Goal: Task Accomplishment & Management: Manage account settings

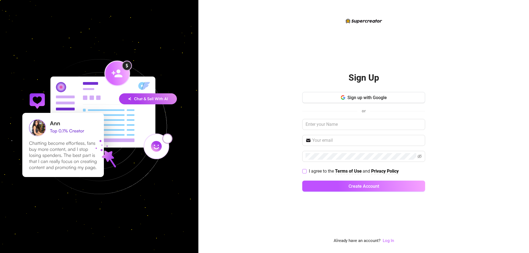
click at [307, 173] on span "I agree to the Terms of Use and Privacy Policy" at bounding box center [353, 171] width 94 height 7
click at [306, 173] on input "I agree to the Terms of Use and Privacy Policy" at bounding box center [304, 171] width 4 height 4
checkbox input "true"
click at [367, 122] on input "text" at bounding box center [363, 124] width 123 height 11
type input "Sh"
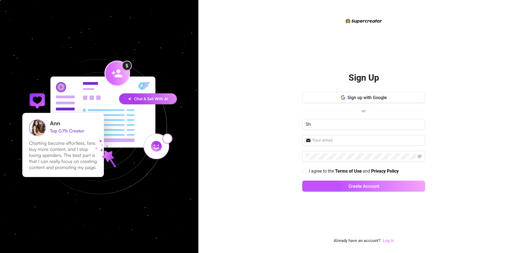
click at [391, 242] on link "Log In" at bounding box center [387, 240] width 11 height 5
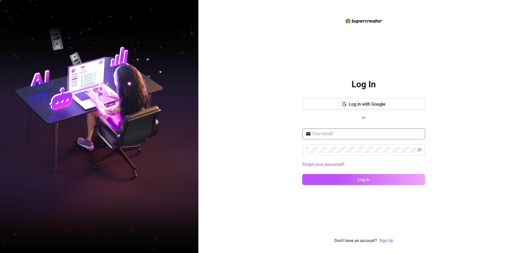
click at [356, 138] on span at bounding box center [363, 133] width 123 height 11
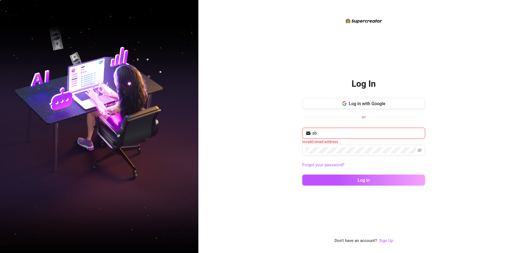
type input "s"
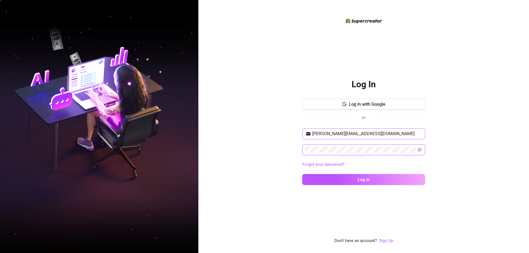
click at [302, 174] on button "Log in" at bounding box center [363, 179] width 123 height 11
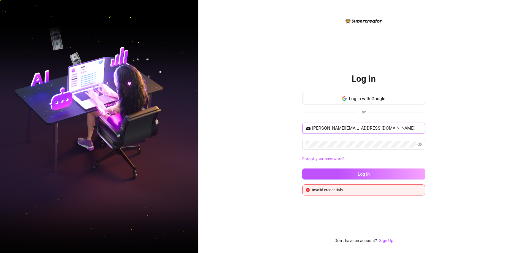
click at [328, 127] on input "shahani@gmail.com" at bounding box center [367, 128] width 110 height 7
click at [425, 143] on div "Log In Log in with Google or shahanivillareal@gmail.com Forgot your password? L…" at bounding box center [363, 126] width 330 height 253
click at [416, 146] on span at bounding box center [363, 144] width 123 height 11
click at [417, 146] on span at bounding box center [363, 144] width 123 height 11
click at [418, 146] on icon "eye-invisible" at bounding box center [419, 144] width 4 height 4
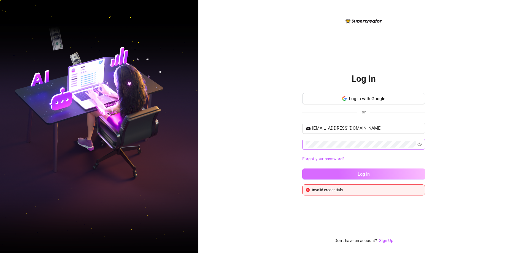
click at [392, 173] on button "Log in" at bounding box center [363, 173] width 123 height 11
click at [328, 128] on input "shahanivillareal@gmail.com" at bounding box center [367, 128] width 110 height 7
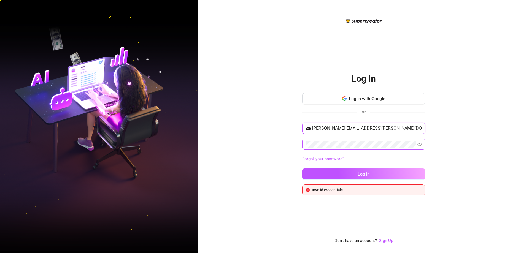
click at [345, 127] on input "shahani.villareal@gmail.com" at bounding box center [367, 128] width 110 height 7
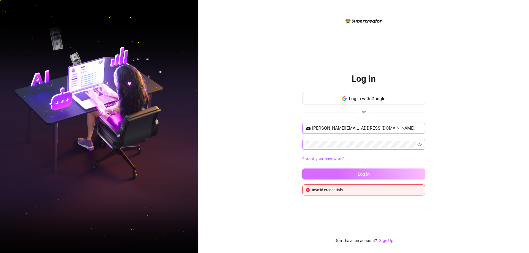
type input "shahani.villareal131990@gmail.com"
click at [358, 175] on span "Log in" at bounding box center [363, 174] width 12 height 5
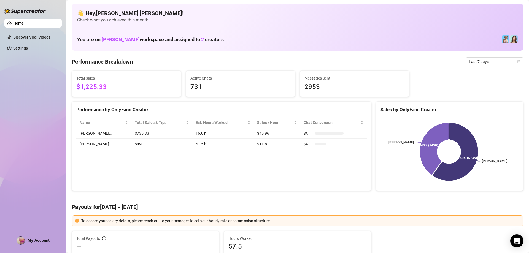
click at [46, 246] on div "Home Discover Viral Videos Settings My Account" at bounding box center [32, 124] width 57 height 248
click at [47, 245] on div "Home Discover Viral Videos Settings My Account" at bounding box center [32, 124] width 57 height 248
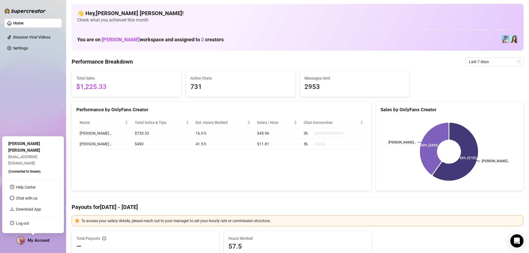
click at [48, 240] on span "My Account" at bounding box center [39, 240] width 22 height 5
click at [43, 239] on span "My Account" at bounding box center [39, 240] width 22 height 5
click at [28, 222] on link "Log out" at bounding box center [22, 223] width 13 height 4
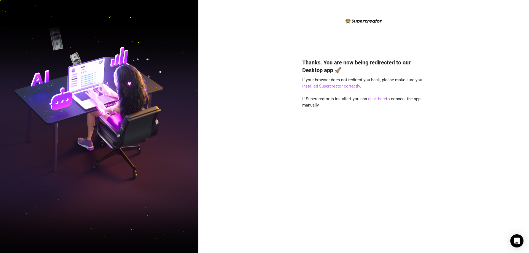
click at [375, 99] on link "click here" at bounding box center [377, 98] width 18 height 5
click at [257, 115] on div "Thanks. You are now being redirected to our Desktop app 🚀 If your browser does …" at bounding box center [363, 126] width 330 height 253
click at [263, 154] on div "Thanks. You are now being redirected to our Desktop app 🚀 If your browser does …" at bounding box center [363, 126] width 330 height 253
click at [379, 100] on link "click here" at bounding box center [377, 98] width 18 height 5
